Goal: Navigation & Orientation: Find specific page/section

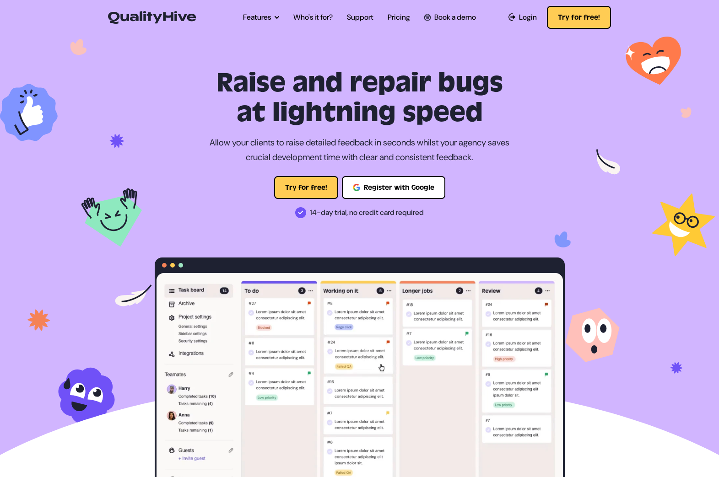
click at [382, 17] on ul "Features Automatic Screenshot Capturing Browser Information Capturing Video Rec…" at bounding box center [359, 18] width 247 height 26
click at [392, 18] on link "Pricing" at bounding box center [398, 17] width 22 height 11
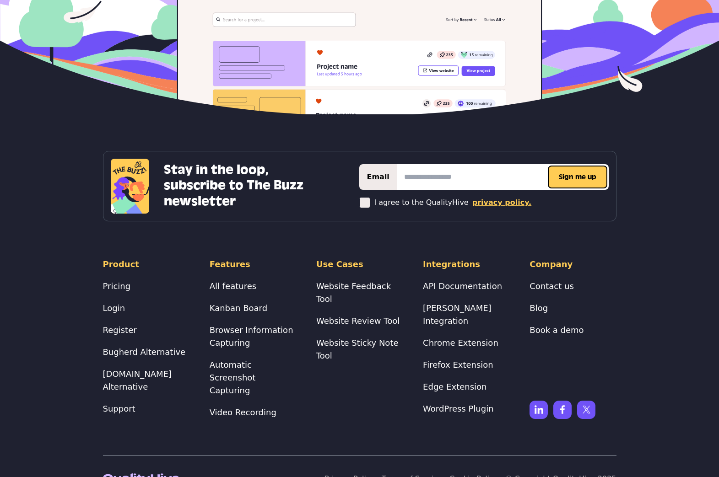
click at [374, 474] on link "Privacy Policy" at bounding box center [349, 478] width 50 height 9
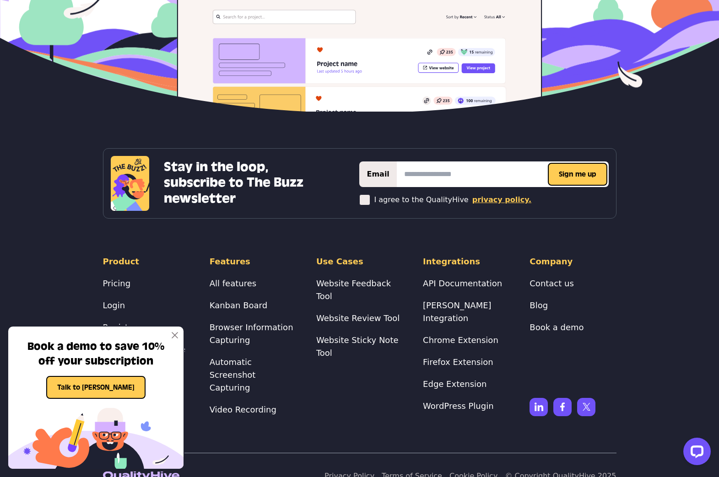
scroll to position [1586, 0]
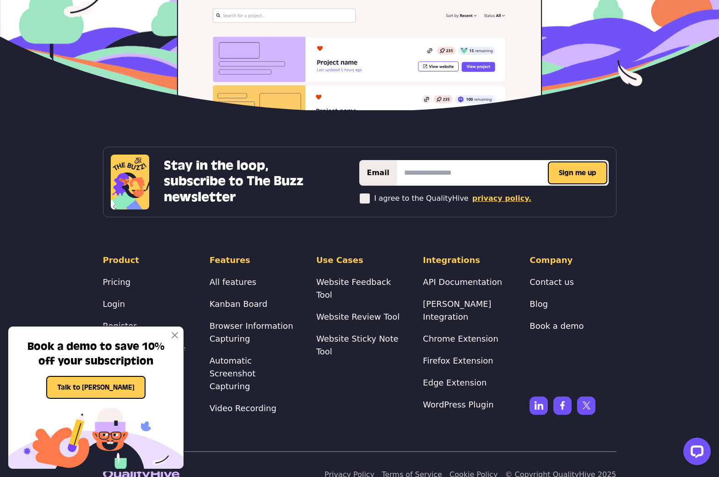
click at [177, 334] on img at bounding box center [175, 335] width 6 height 6
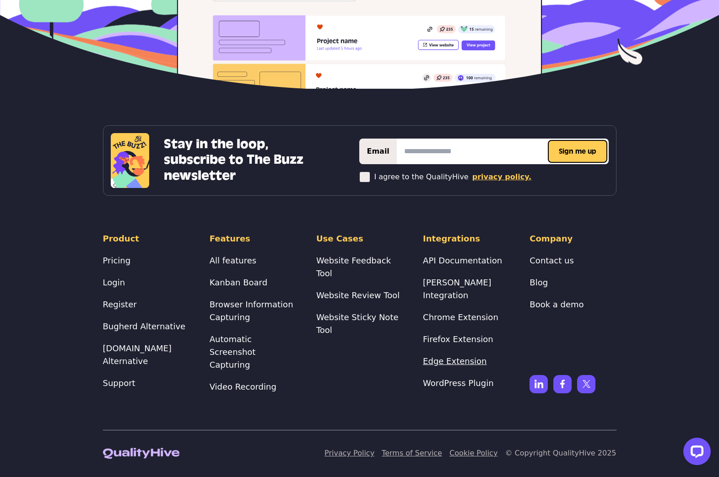
scroll to position [1616, 0]
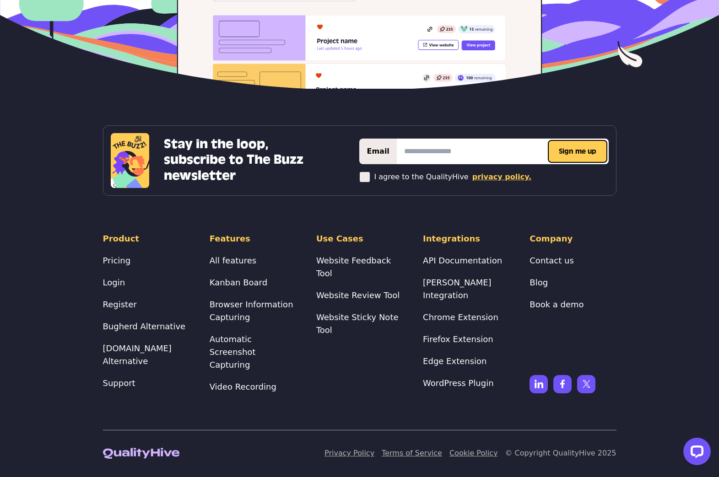
click at [404, 453] on link "Terms of Service" at bounding box center [412, 453] width 60 height 9
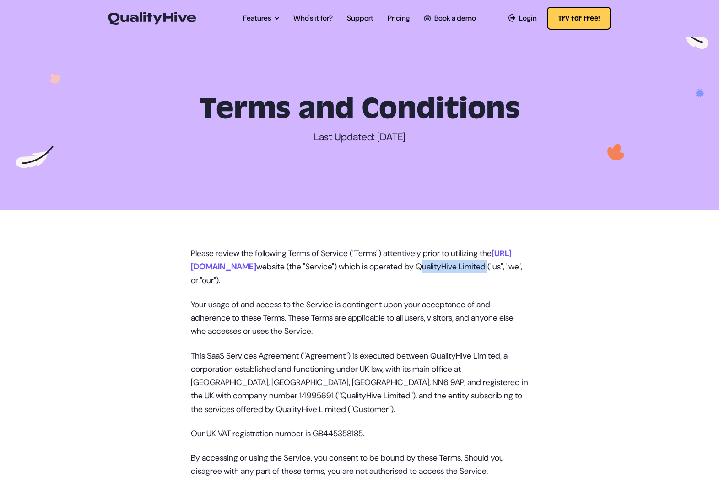
drag, startPoint x: 219, startPoint y: 279, endPoint x: 456, endPoint y: 264, distance: 237.0
click at [456, 264] on p "Please review the following Terms of Service ("Terms") attentively prior to uti…" at bounding box center [360, 267] width 338 height 40
copy p "QualityHive Limited"
